Goal: Task Accomplishment & Management: Use online tool/utility

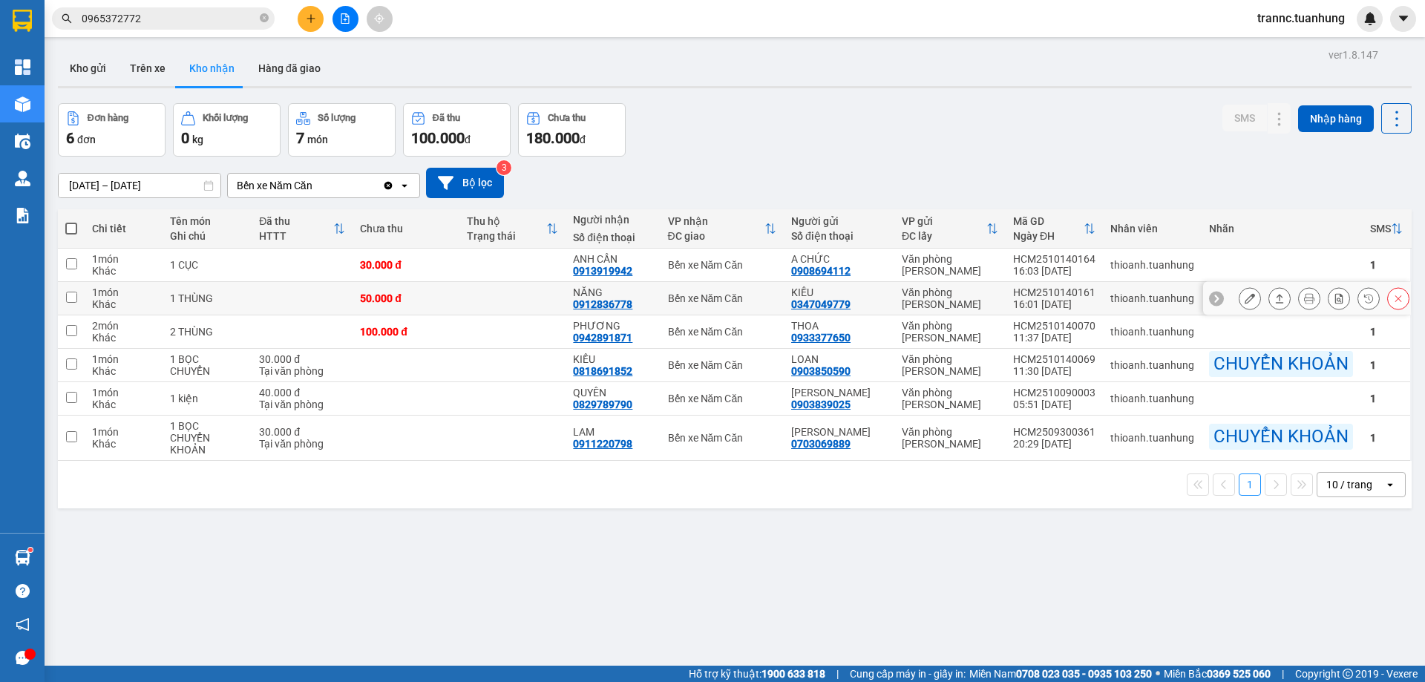
click at [559, 296] on td at bounding box center [512, 298] width 107 height 33
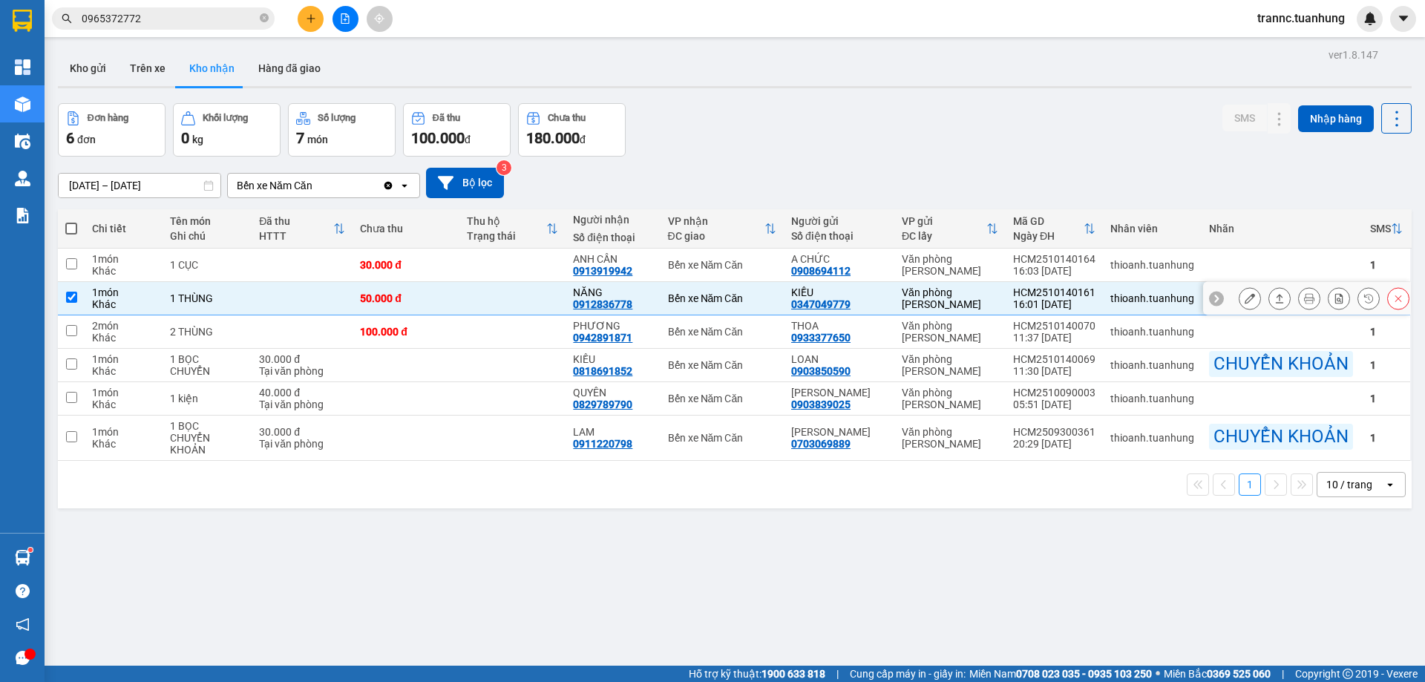
checkbox input "true"
click at [1242, 304] on button at bounding box center [1250, 299] width 21 height 26
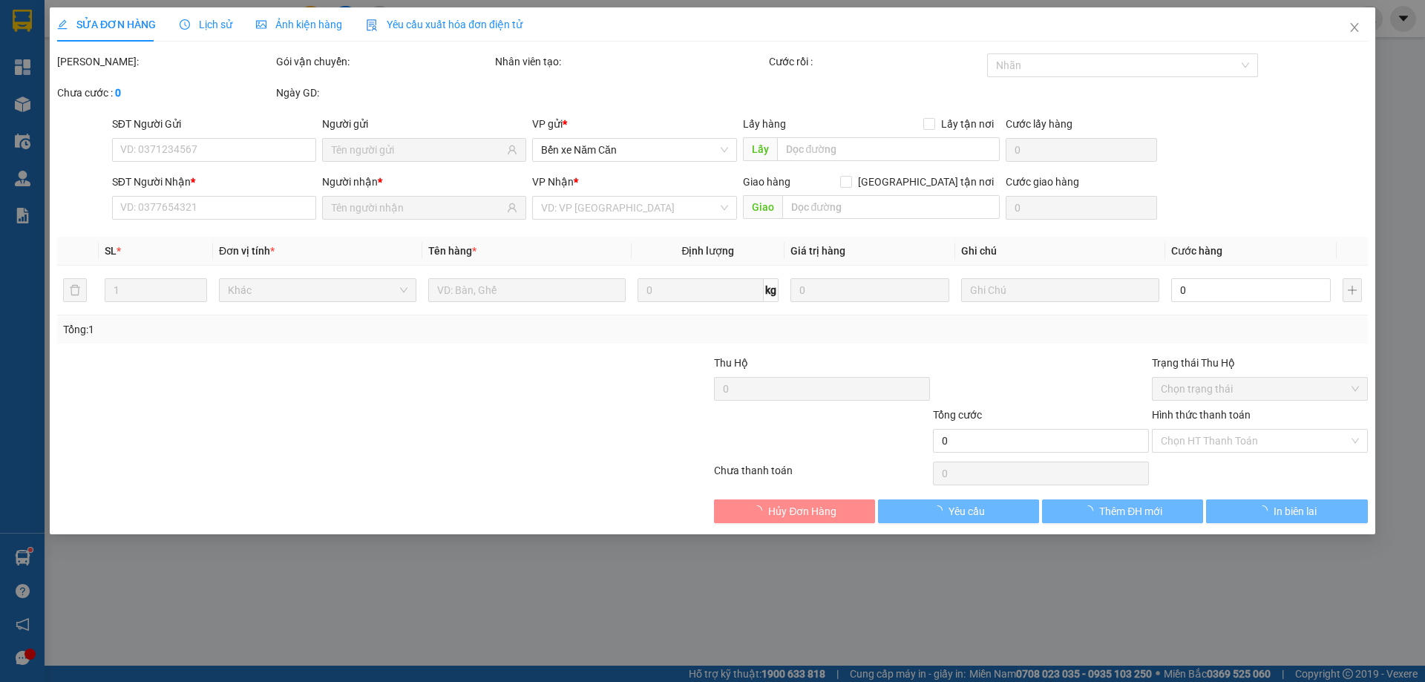
type input "0347049779"
type input "KIỀU"
type input "0912836778"
type input "NĂNG"
type input "50.000"
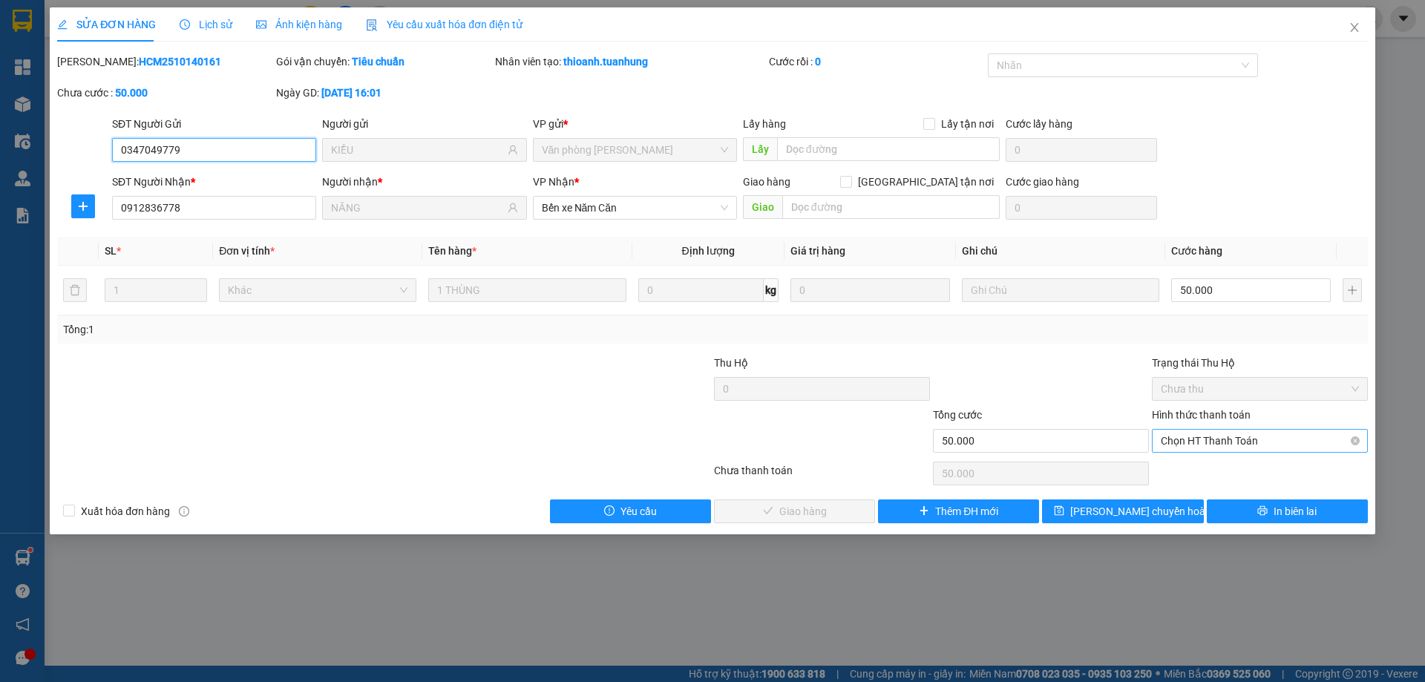
click at [1241, 437] on span "Chọn HT Thanh Toán" at bounding box center [1260, 441] width 198 height 22
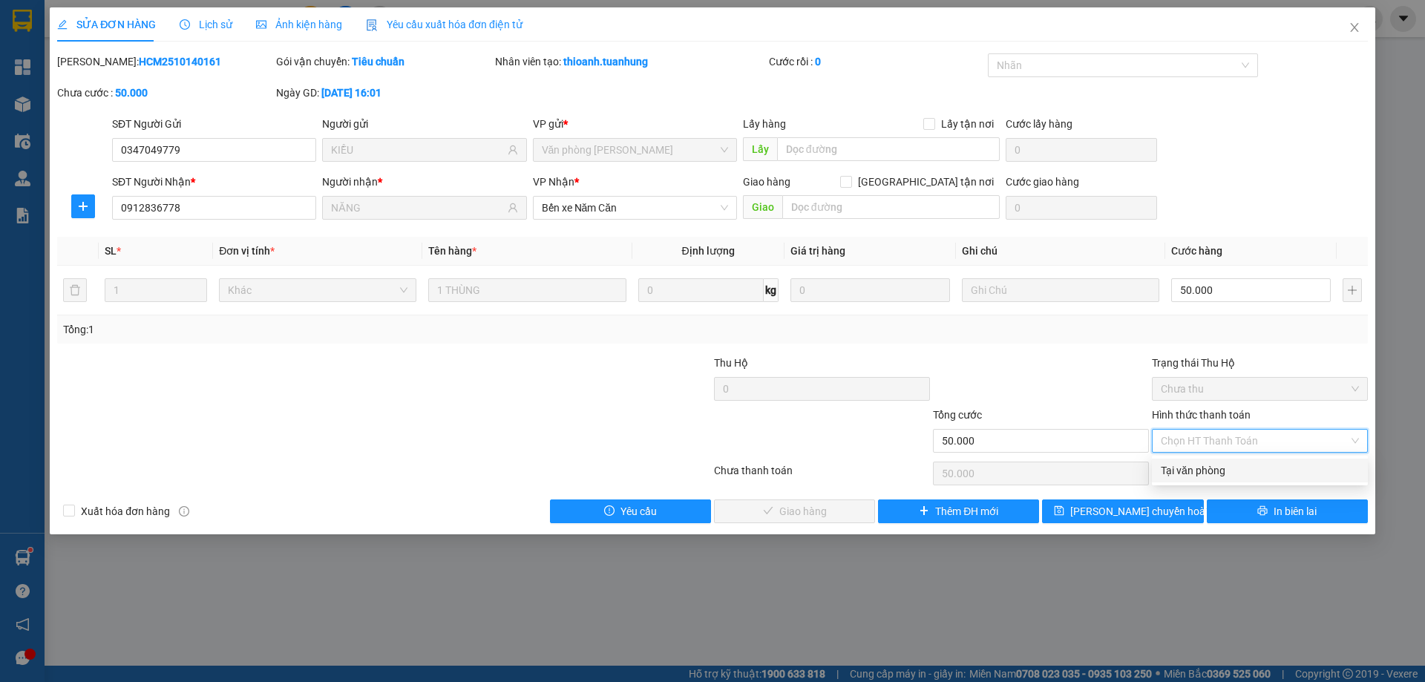
click at [1242, 469] on div "Tại văn phòng" at bounding box center [1260, 470] width 198 height 16
type input "0"
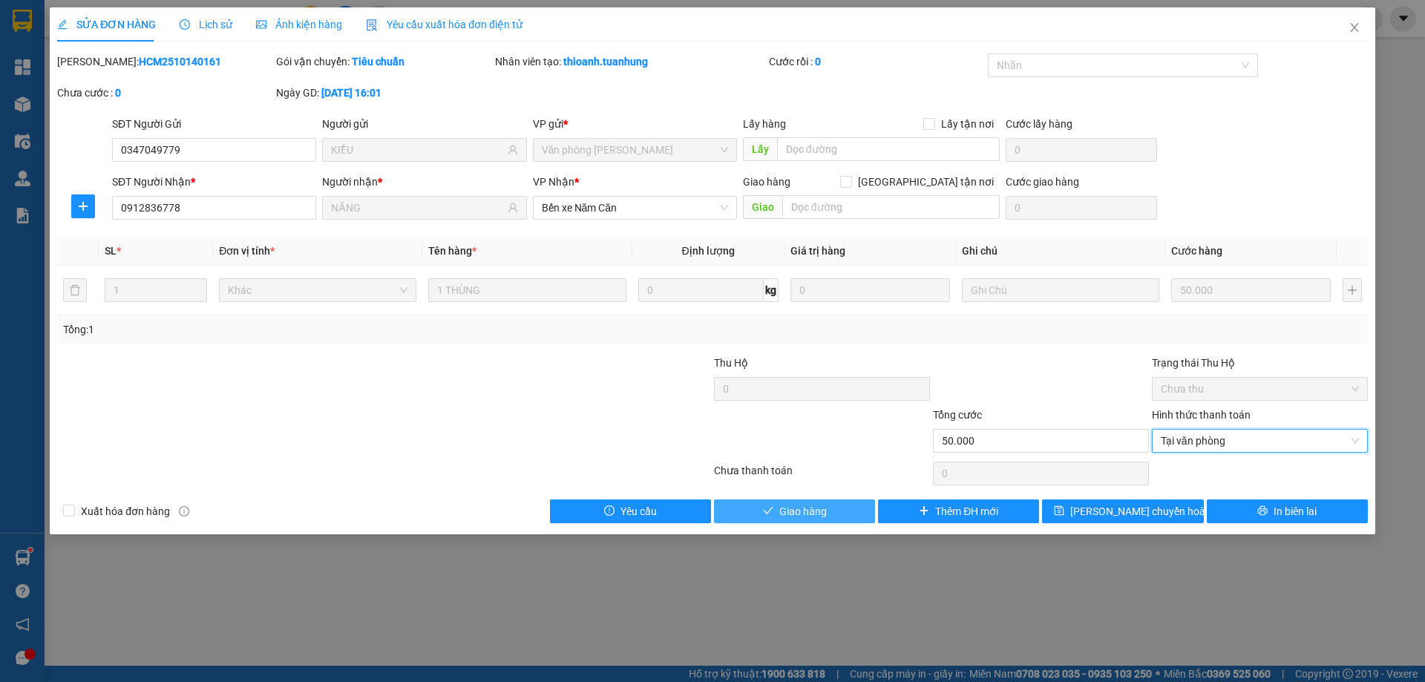
click at [773, 511] on button "Giao hàng" at bounding box center [794, 512] width 161 height 24
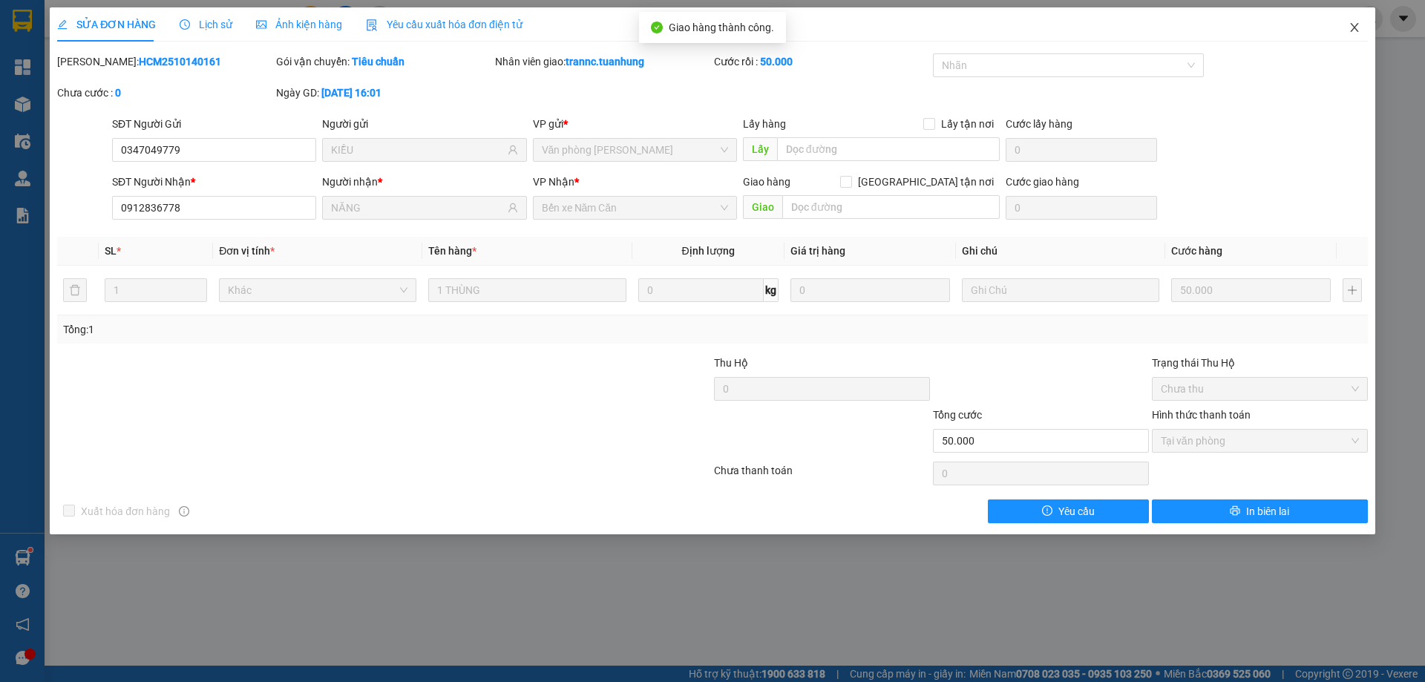
click at [1360, 27] on icon "close" at bounding box center [1355, 28] width 12 height 12
